Goal: Transaction & Acquisition: Book appointment/travel/reservation

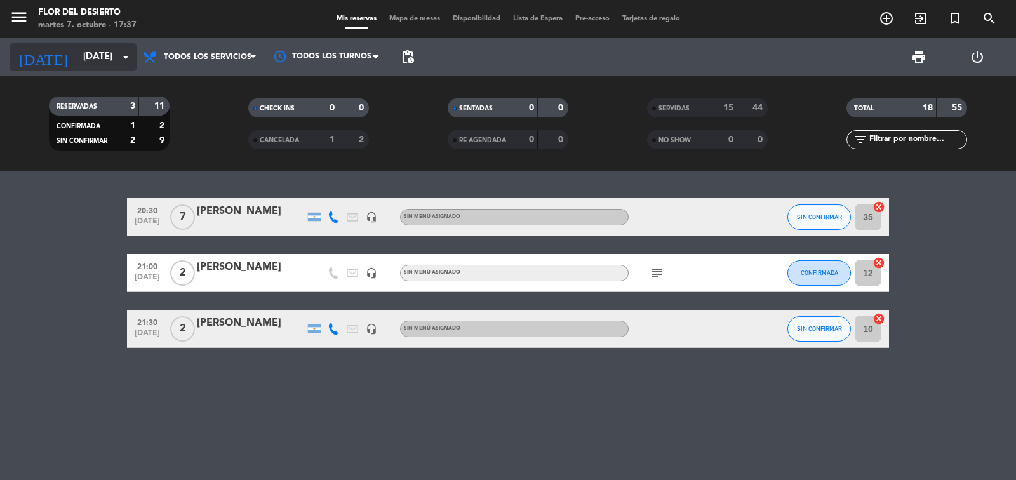
click at [128, 58] on icon "arrow_drop_down" at bounding box center [125, 57] width 15 height 15
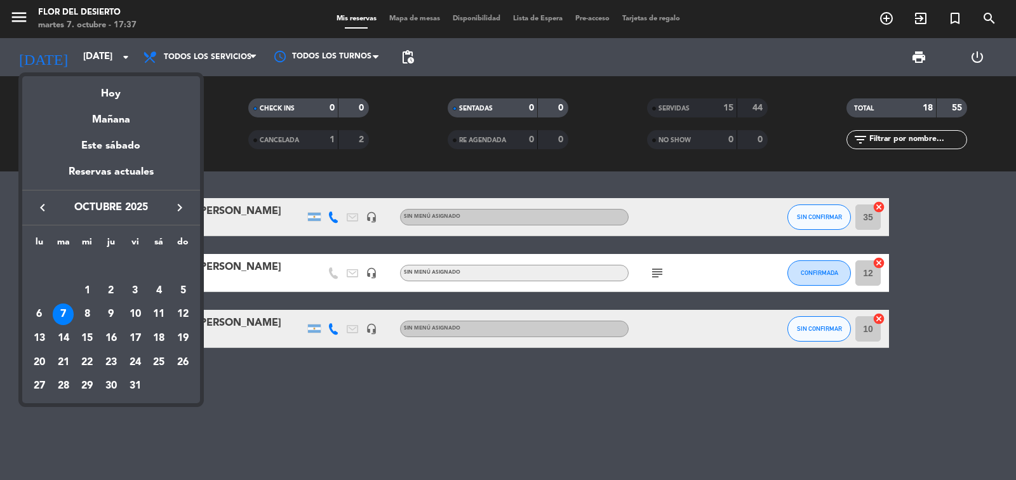
click at [325, 403] on div at bounding box center [508, 240] width 1016 height 480
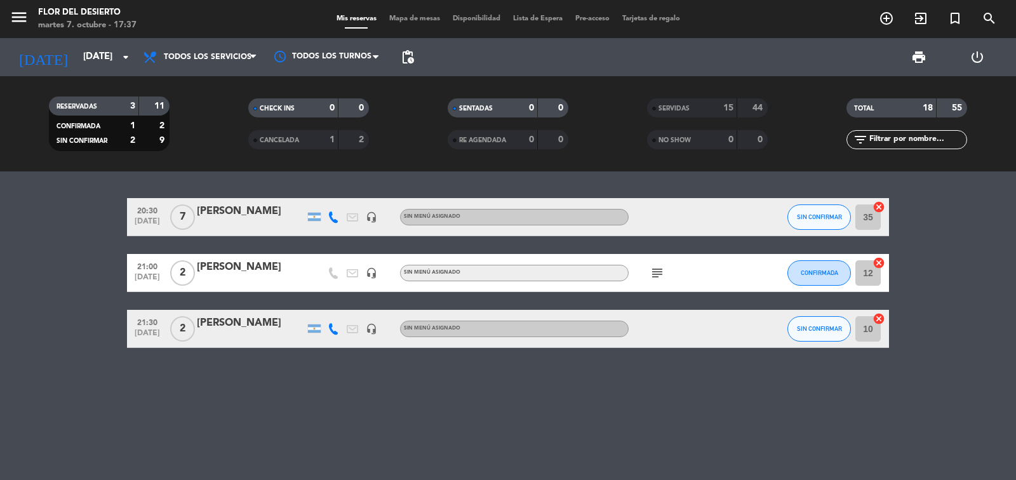
click at [391, 22] on span "Mapa de mesas" at bounding box center [415, 18] width 64 height 7
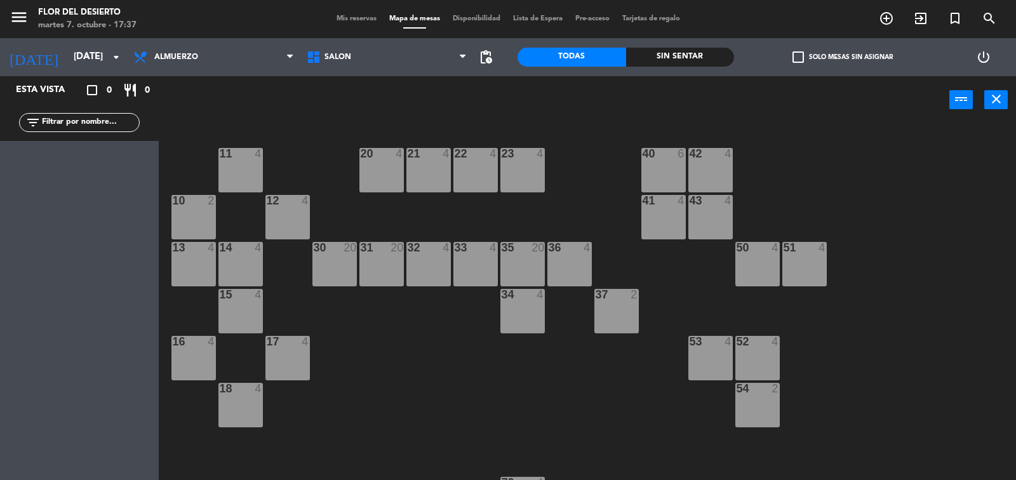
click at [201, 37] on div "menu FLOR DEL DESIERTO [DATE] 7. octubre - 17:37 Mis reservas Mapa de mesas Dis…" at bounding box center [508, 19] width 1016 height 38
click at [202, 46] on span "Almuerzo" at bounding box center [213, 57] width 173 height 28
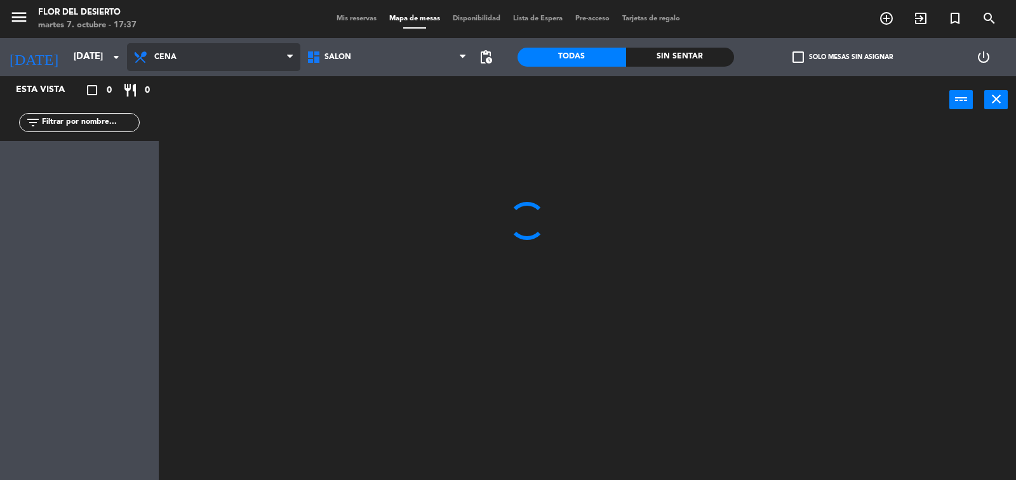
click at [203, 123] on ng-component "menu FLOR DEL DESIERTO [DATE] 7. octubre - 17:37 Mis reservas Mapa de mesas Dis…" at bounding box center [508, 240] width 1016 height 481
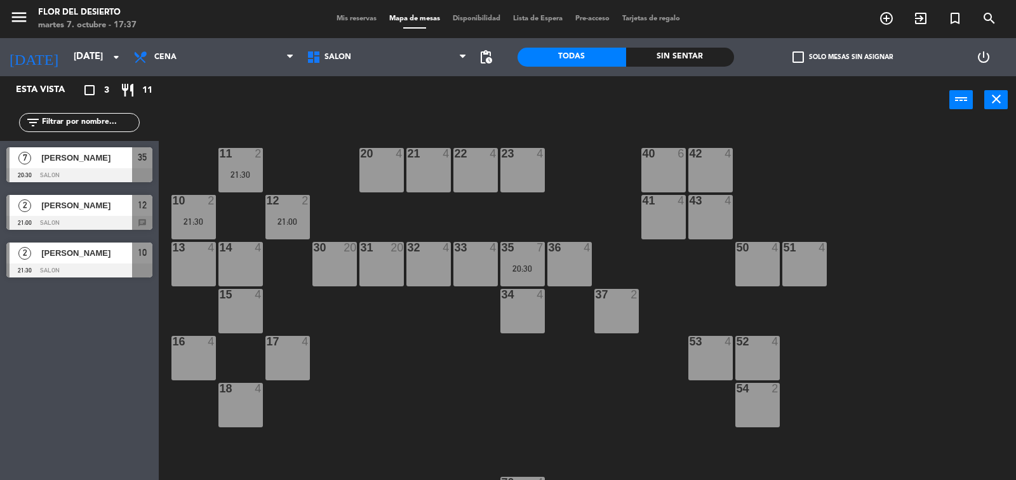
click at [374, 266] on div "31 20" at bounding box center [382, 264] width 44 height 44
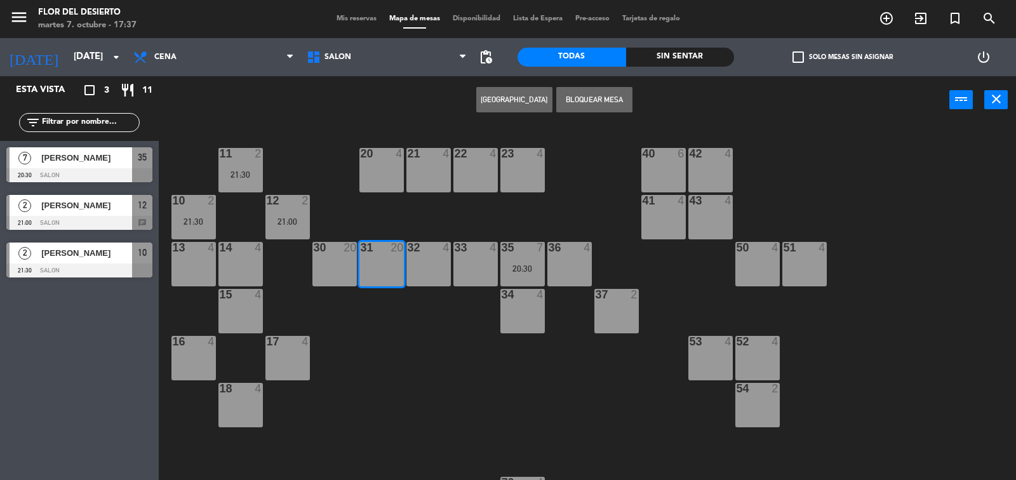
click at [527, 94] on button "[GEOGRAPHIC_DATA]" at bounding box center [514, 99] width 76 height 25
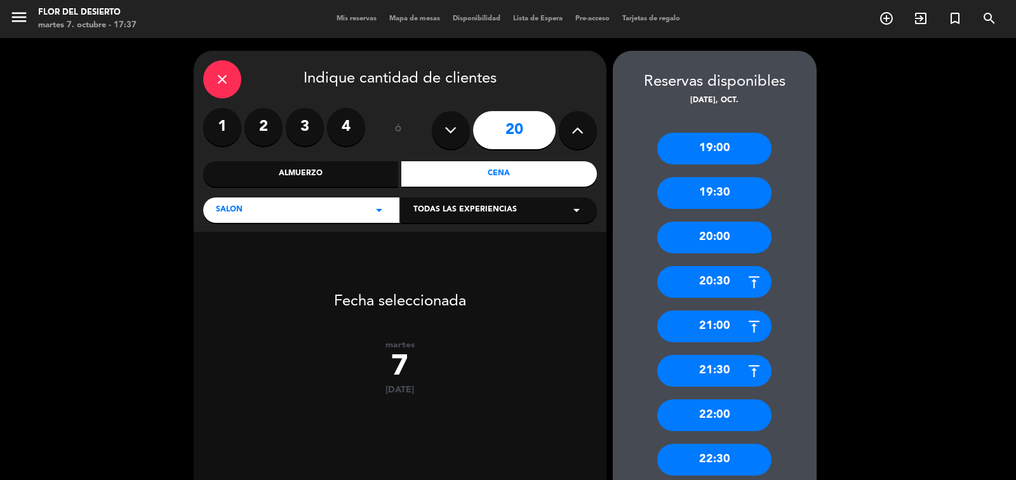
click at [517, 133] on input "20" at bounding box center [514, 130] width 83 height 38
click at [457, 136] on button at bounding box center [451, 130] width 38 height 38
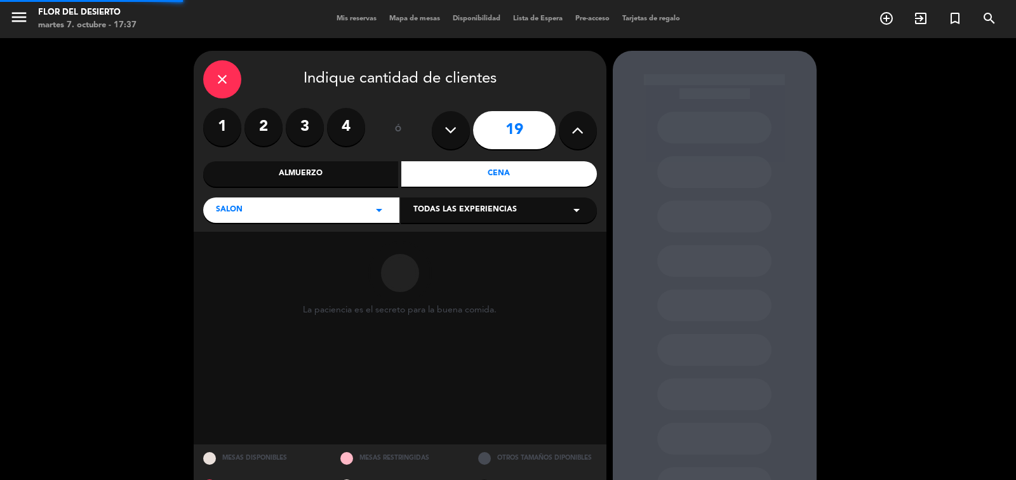
click at [457, 136] on button at bounding box center [451, 130] width 38 height 38
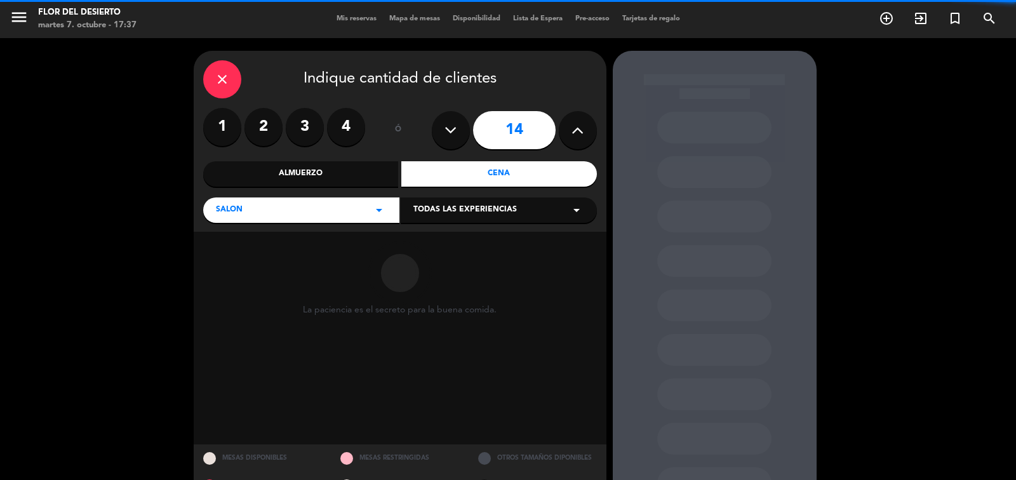
click at [457, 136] on button at bounding box center [451, 130] width 38 height 38
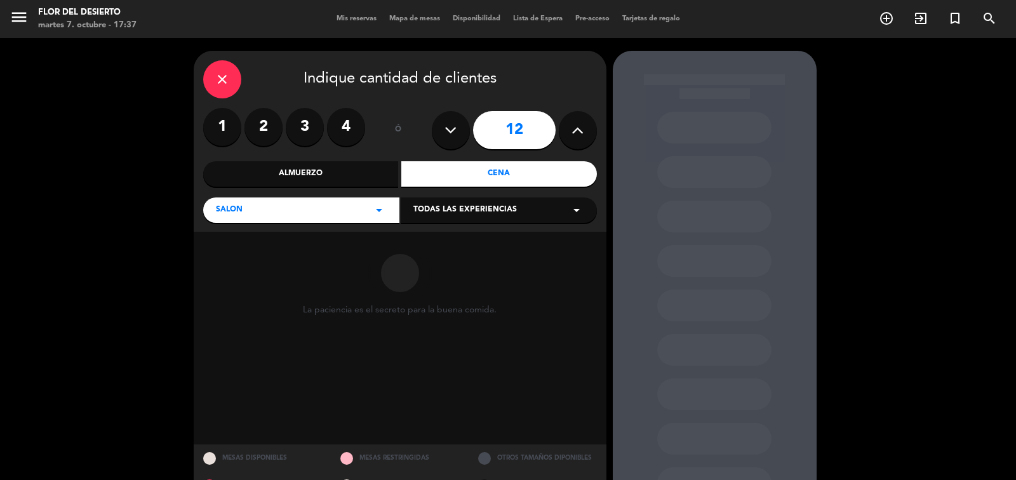
click at [457, 136] on button at bounding box center [451, 130] width 38 height 38
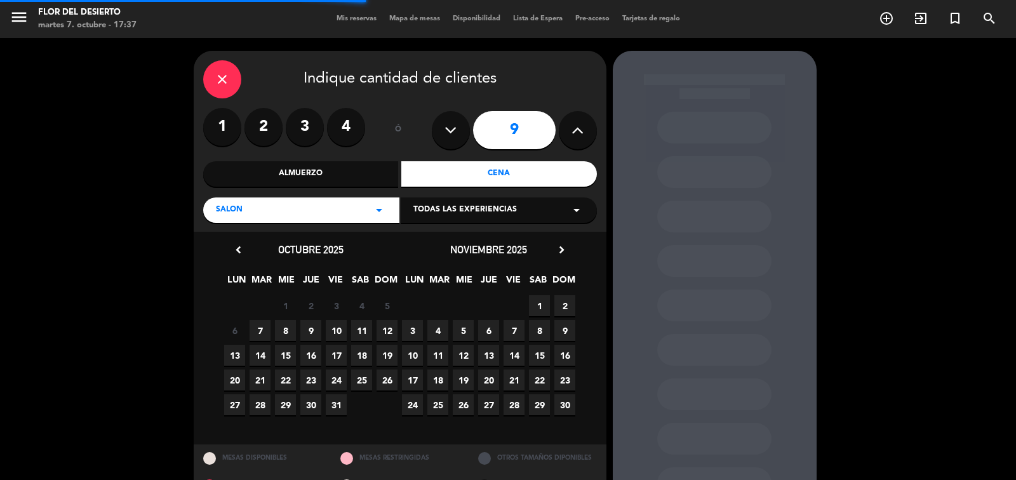
click at [579, 136] on icon at bounding box center [578, 130] width 12 height 19
type input "10"
click at [265, 326] on span "7" at bounding box center [260, 330] width 21 height 21
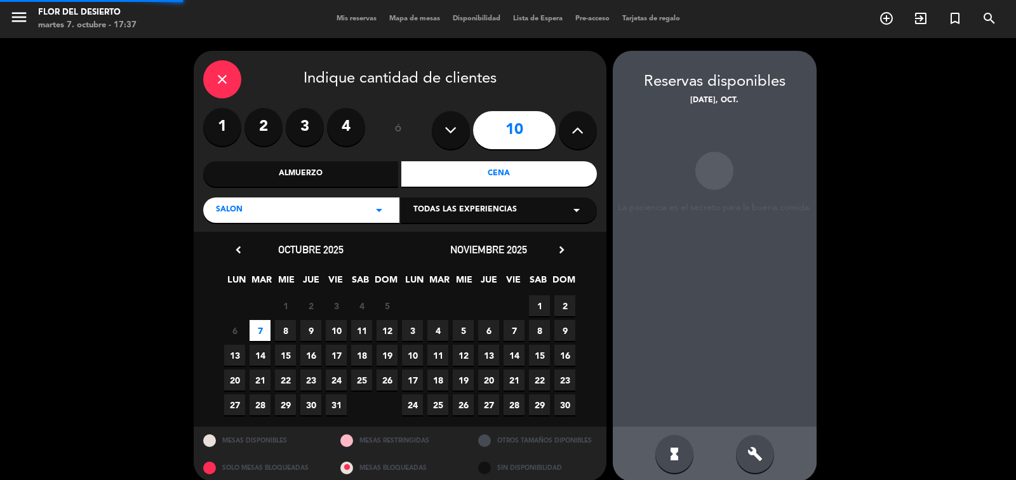
scroll to position [13, 0]
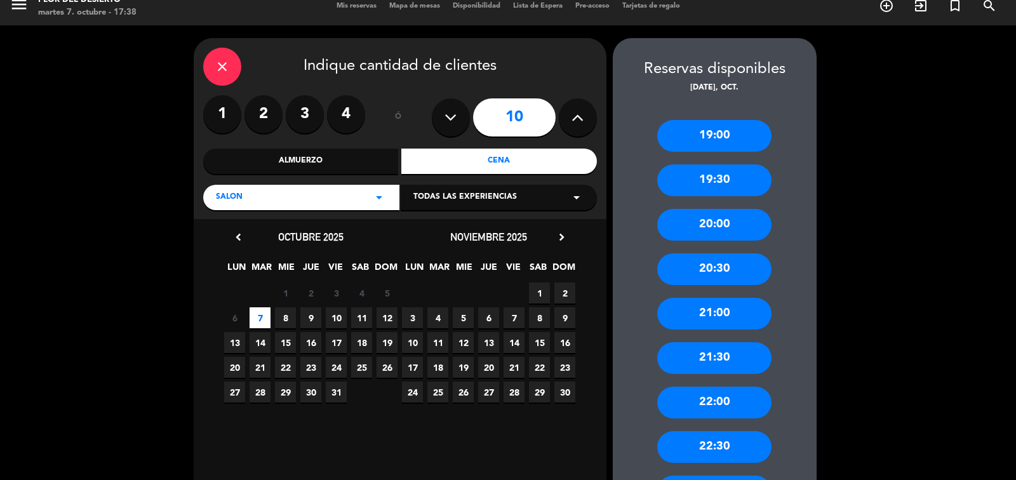
click at [710, 170] on div "19:30" at bounding box center [714, 181] width 114 height 32
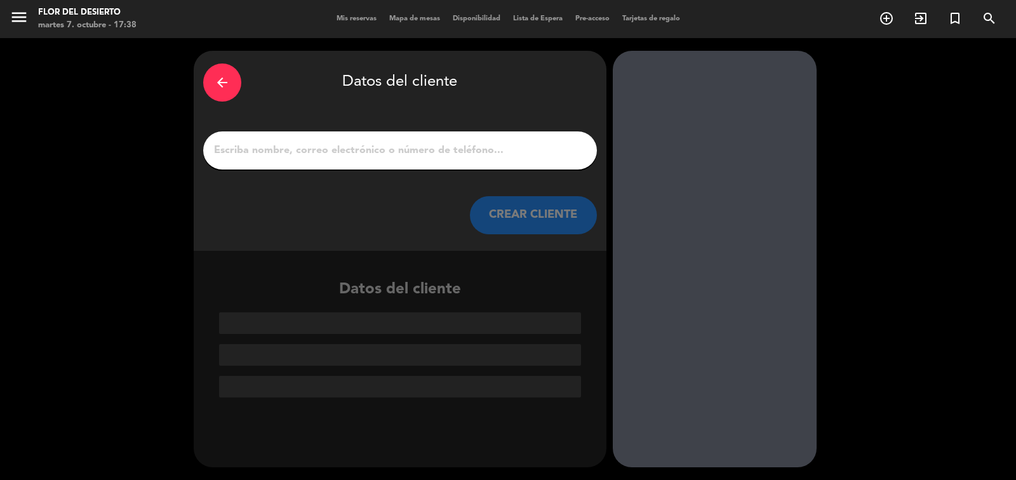
click at [448, 165] on div at bounding box center [400, 150] width 394 height 38
click at [448, 160] on div at bounding box center [400, 150] width 394 height 38
click at [441, 152] on input "1" at bounding box center [400, 151] width 375 height 18
paste input "[PERSON_NAME]"
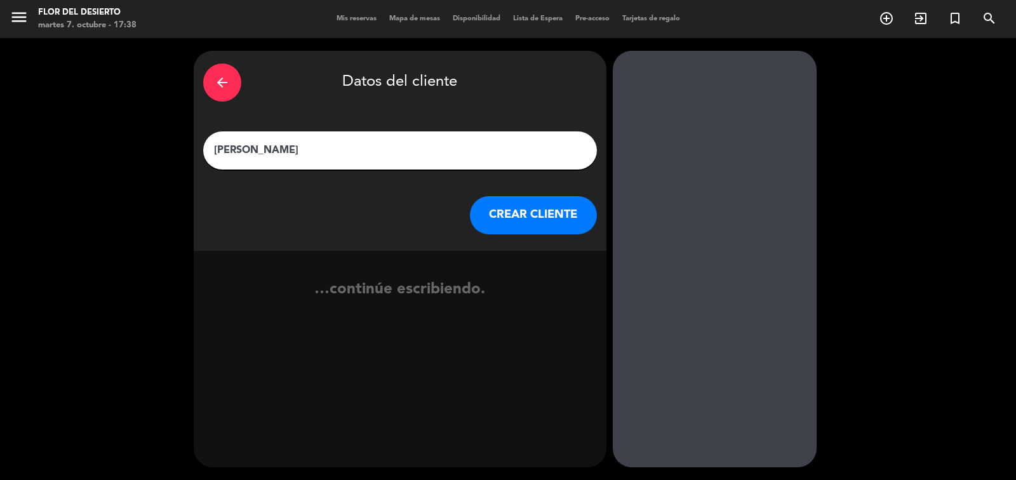
type input "[PERSON_NAME]"
click at [545, 234] on button "CREAR CLIENTE" at bounding box center [533, 215] width 127 height 38
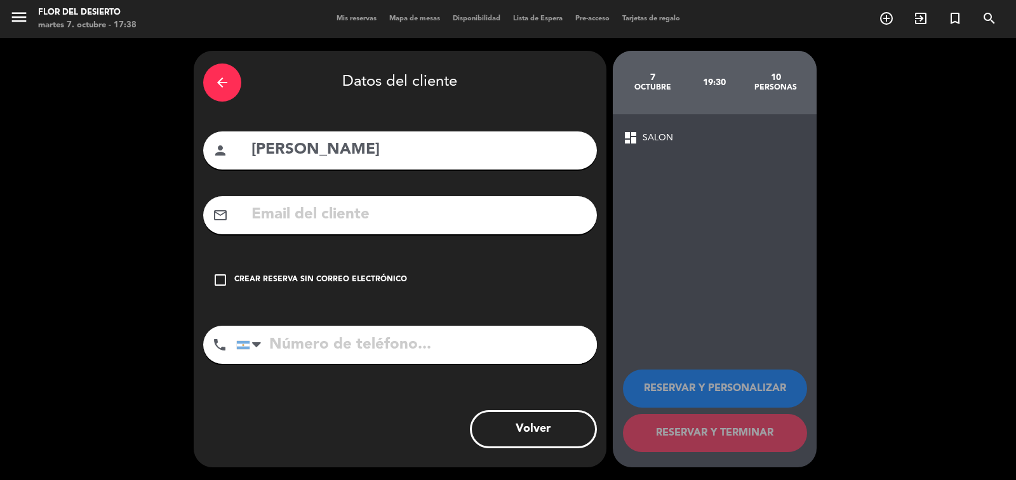
click at [339, 336] on input "tel" at bounding box center [416, 345] width 361 height 38
click at [327, 212] on input "text" at bounding box center [418, 215] width 337 height 26
paste input "[EMAIL_ADDRESS][DOMAIN_NAME]"
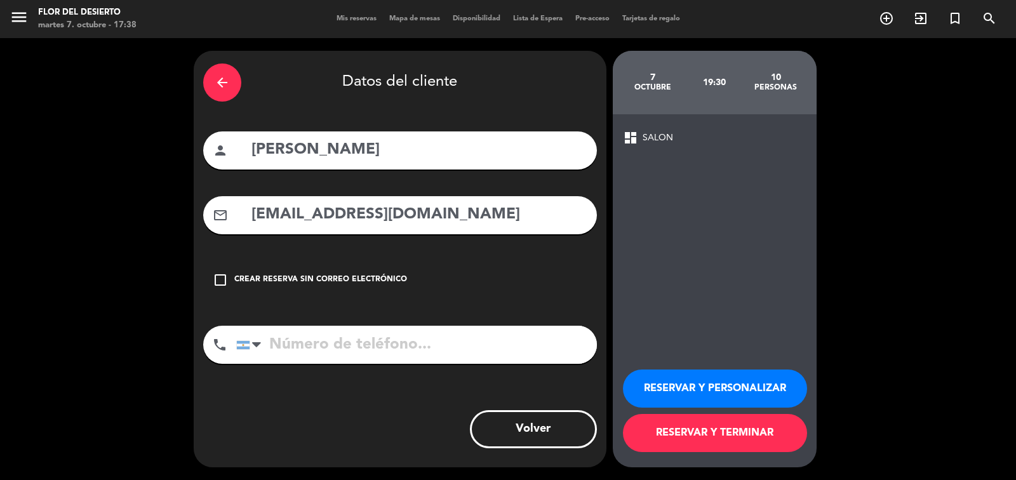
type input "[EMAIL_ADDRESS][DOMAIN_NAME]"
click at [346, 347] on input "tel" at bounding box center [416, 345] width 361 height 38
paste input "[PHONE_NUMBER]"
type input "[PHONE_NUMBER]"
click at [650, 380] on button "RESERVAR Y PERSONALIZAR" at bounding box center [715, 389] width 184 height 38
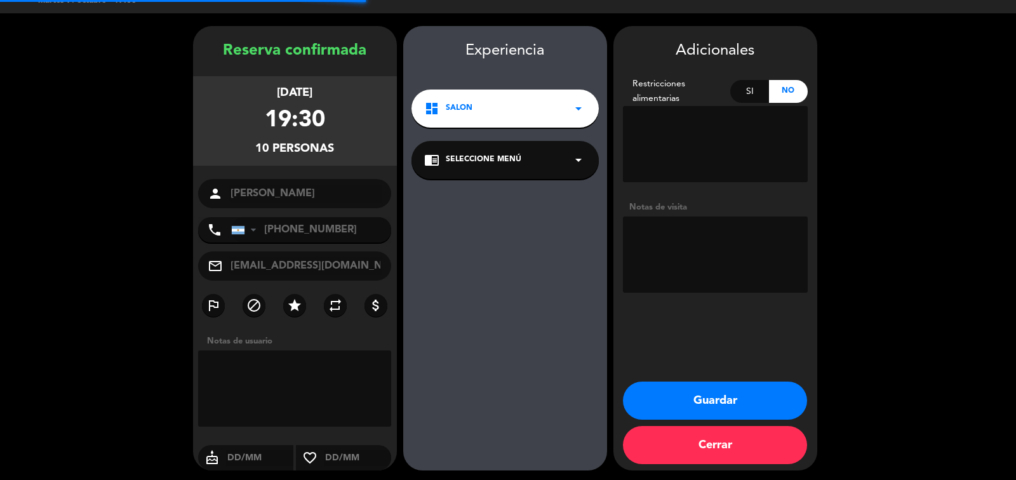
scroll to position [27, 0]
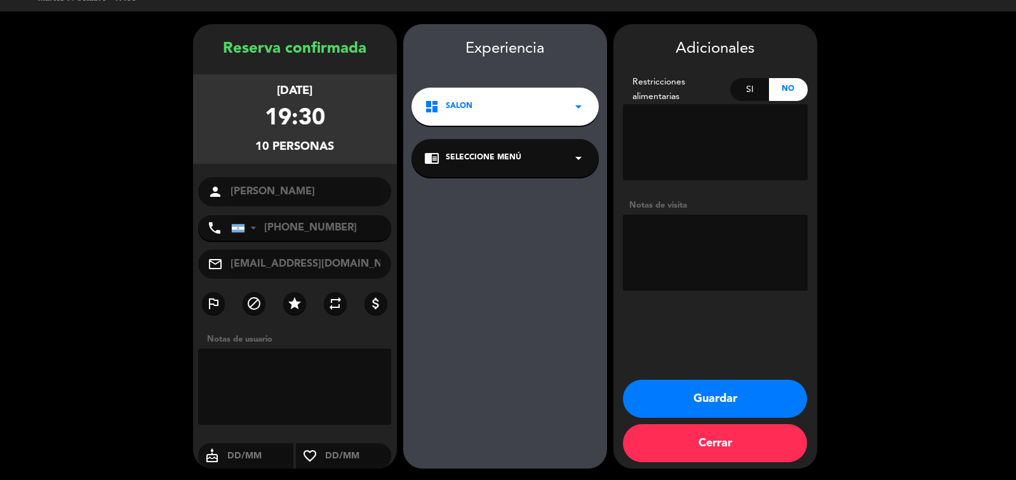
click at [742, 231] on textarea at bounding box center [715, 253] width 185 height 76
paste textarea "RESTRICCIONES: No informan IDIOMA: inglés PAGADOR: Paga pax en el lugar Aguardo…"
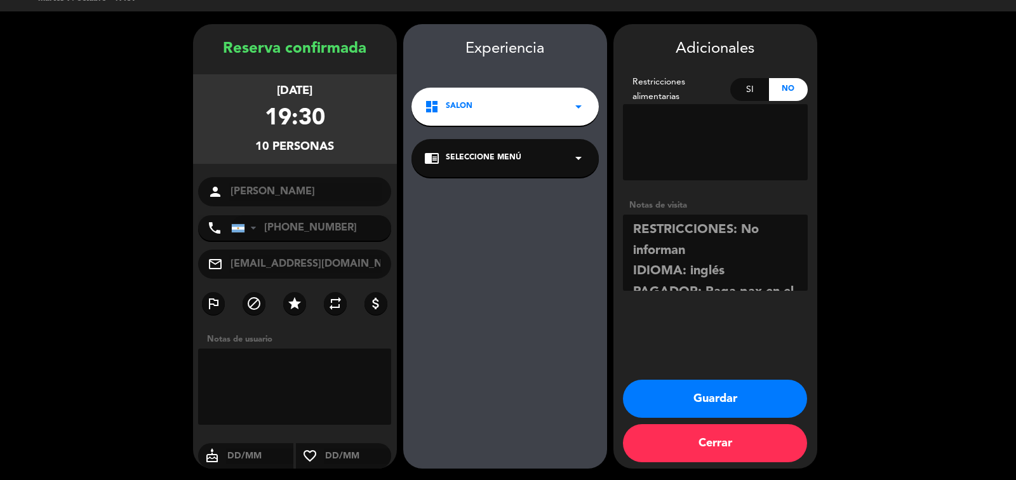
click at [635, 230] on textarea at bounding box center [715, 253] width 185 height 76
click at [656, 215] on textarea at bounding box center [715, 253] width 185 height 76
type textarea "Los envia Mi Viaje [PERSON_NAME][GEOGRAPHIC_DATA]. RESTRICCIONES: No informan I…"
click at [677, 393] on button "Guardar" at bounding box center [715, 399] width 184 height 38
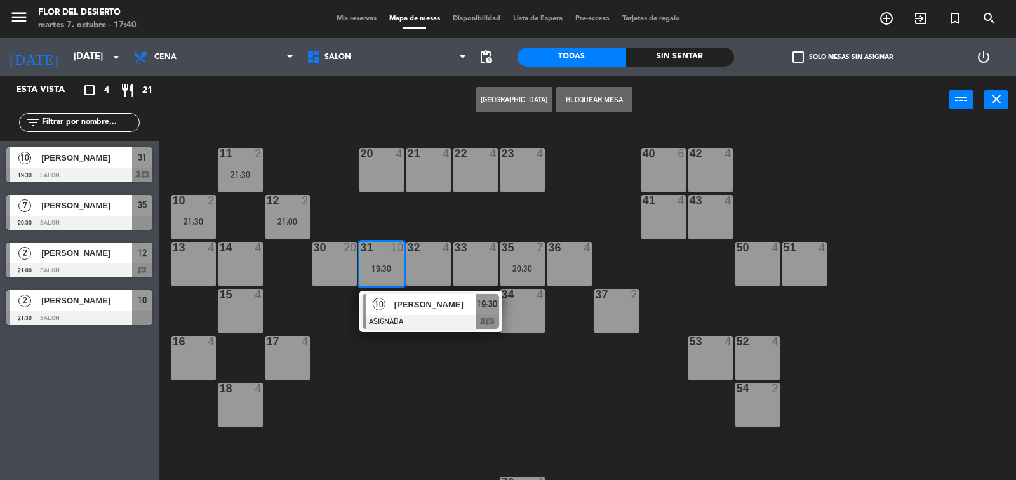
click at [652, 405] on div "11 2 21:30 20 4 21 4 22 4 23 4 40 6 42 4 10 2 21:30 12 2 21:00 41 4 43 4 13 4 1…" at bounding box center [592, 303] width 847 height 356
